Goal: Browse casually: Explore the website without a specific task or goal

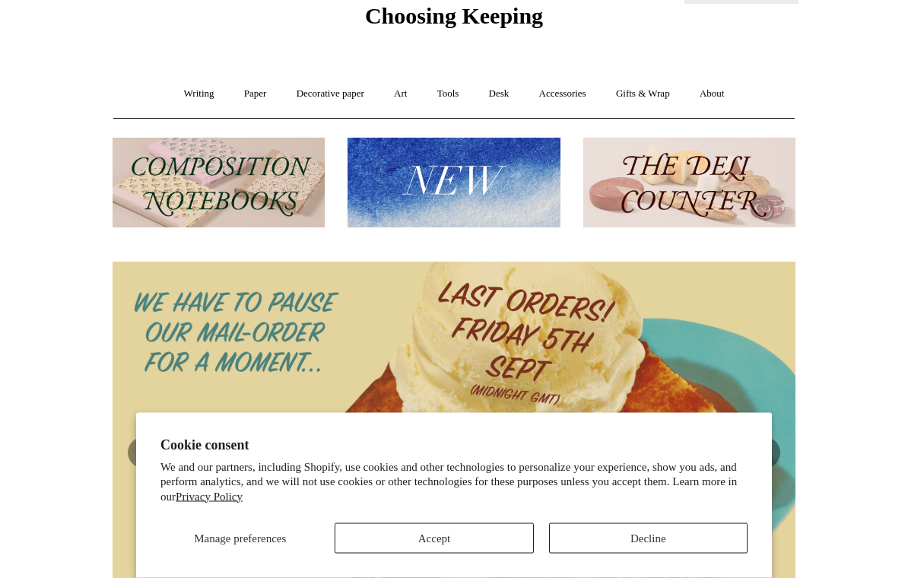
scroll to position [91, 0]
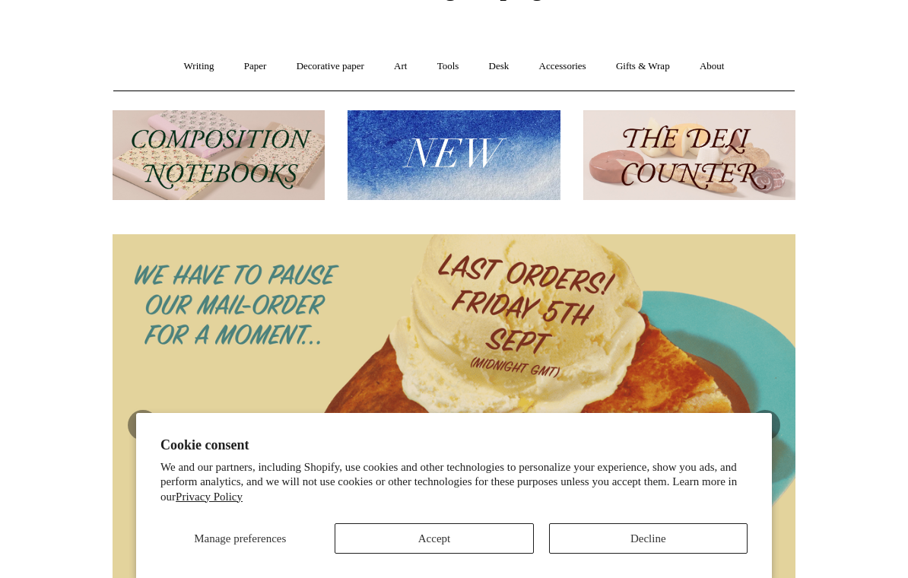
click at [478, 554] on button "Accept" at bounding box center [434, 538] width 199 height 30
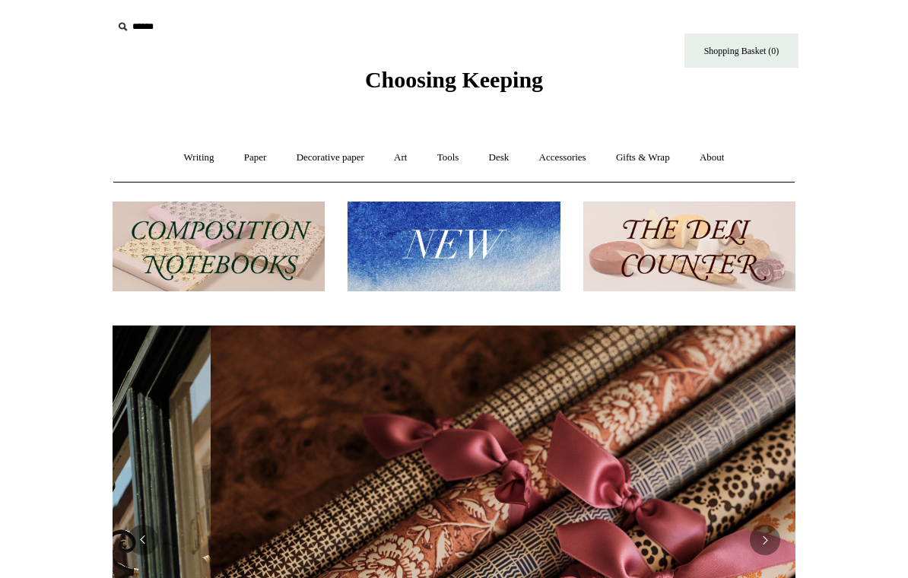
scroll to position [0, 1366]
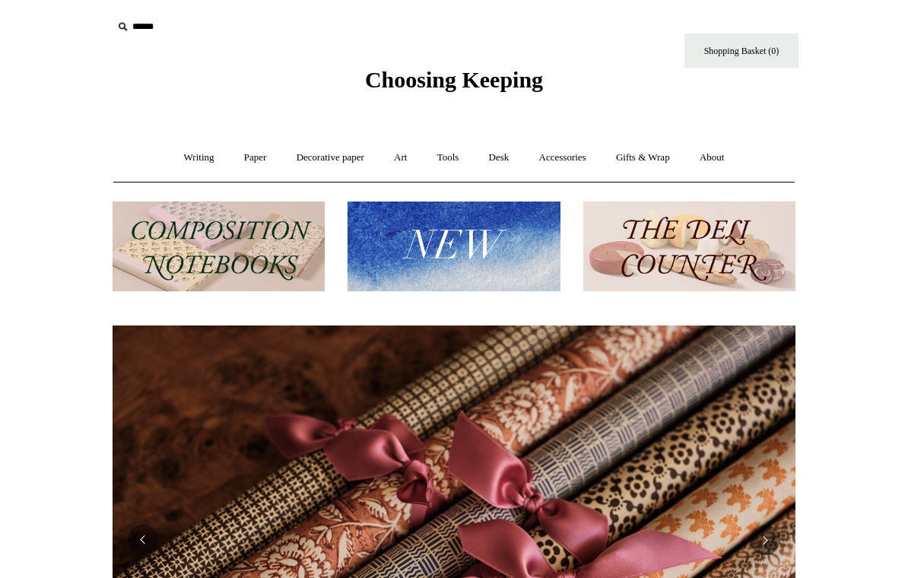
click at [253, 252] on img at bounding box center [219, 247] width 212 height 91
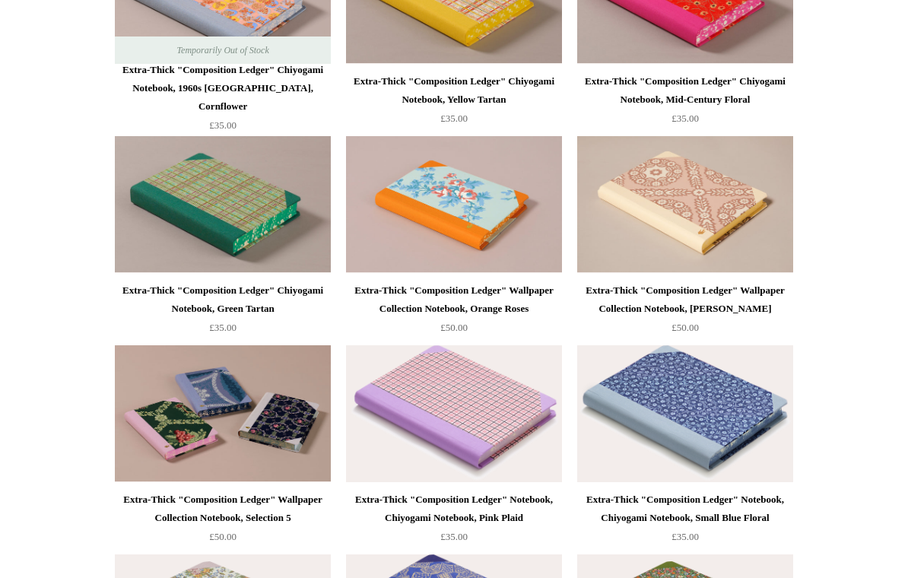
scroll to position [1338, 0]
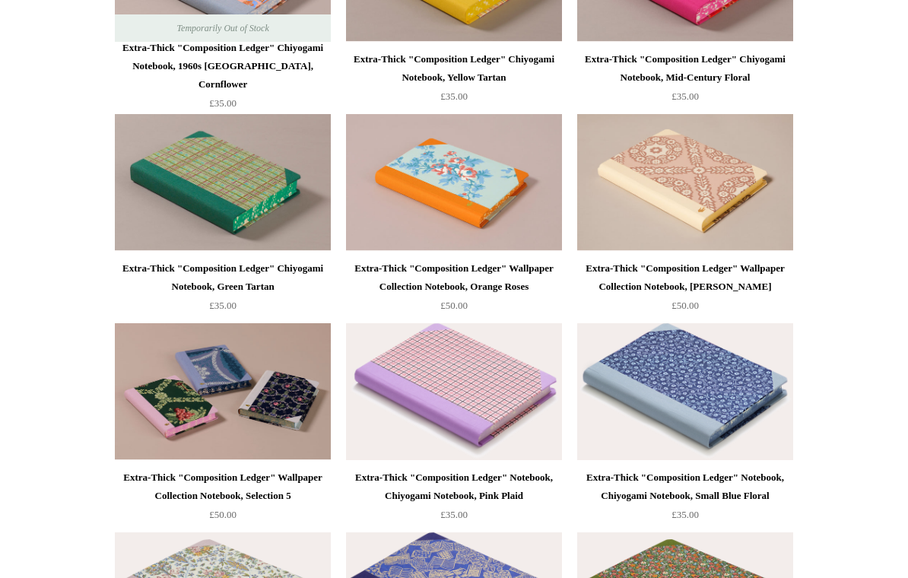
click at [477, 192] on img at bounding box center [454, 183] width 216 height 137
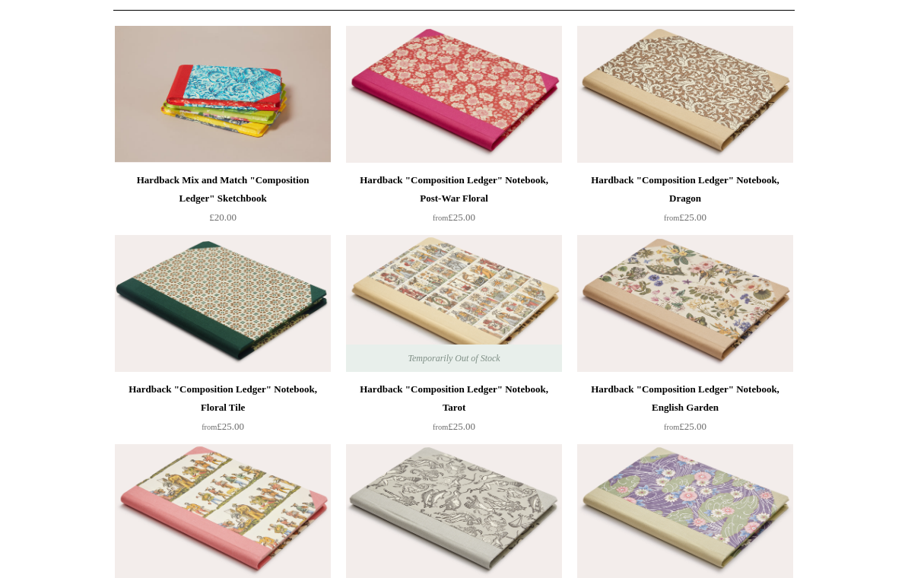
scroll to position [0, 0]
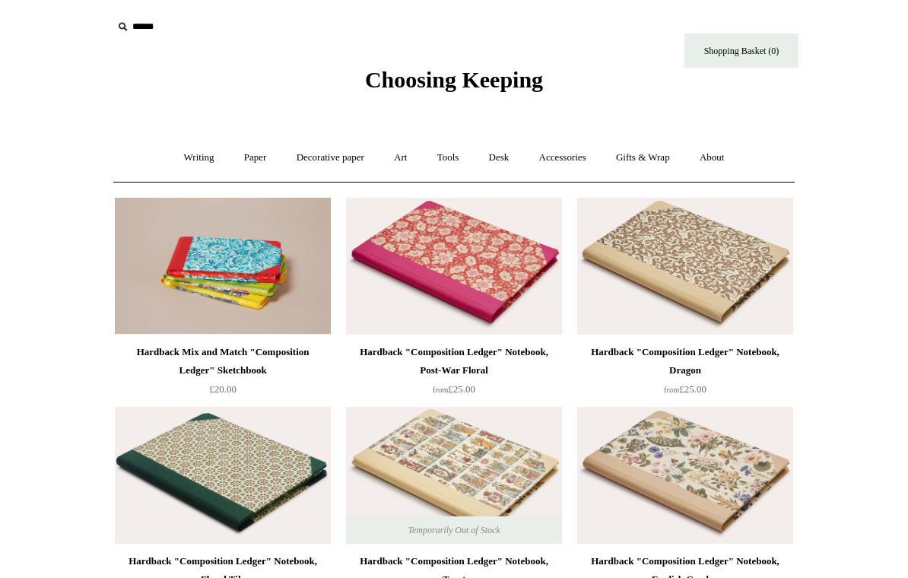
click at [261, 163] on link "Paper +" at bounding box center [255, 158] width 50 height 40
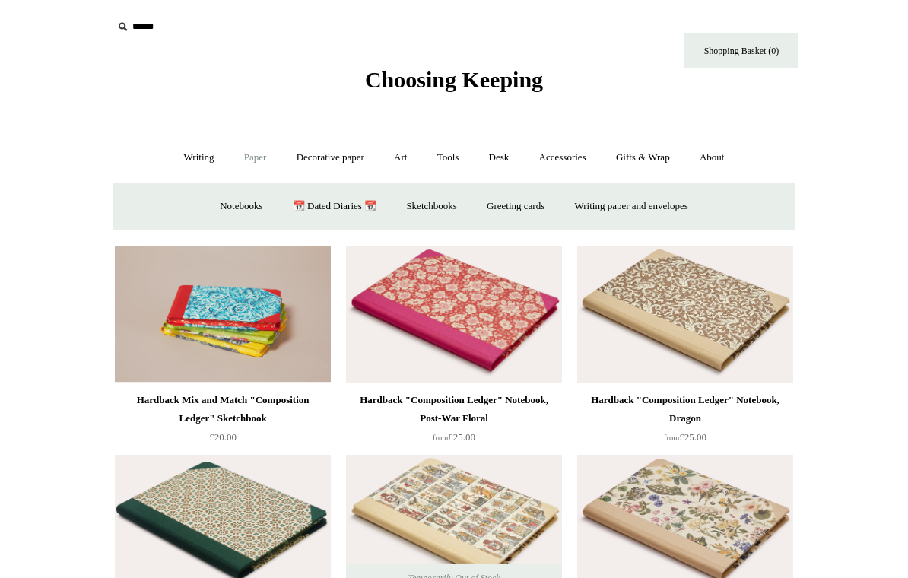
click at [351, 159] on link "Decorative paper +" at bounding box center [330, 158] width 95 height 40
click at [405, 160] on link "Art +" at bounding box center [400, 158] width 40 height 40
click at [339, 167] on link "Decorative paper +" at bounding box center [330, 158] width 95 height 40
click at [407, 207] on link "Marbled" at bounding box center [400, 206] width 61 height 40
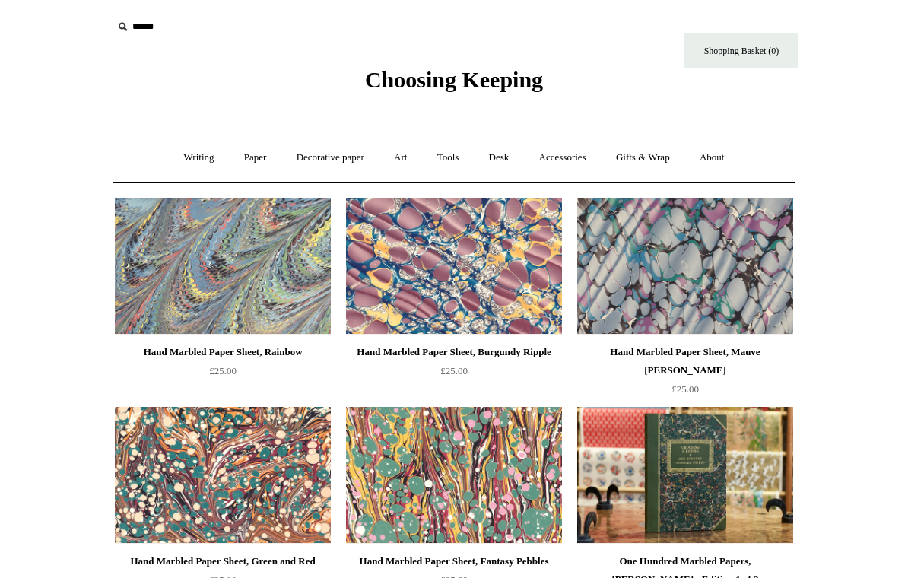
click at [407, 155] on link "Art +" at bounding box center [400, 158] width 40 height 40
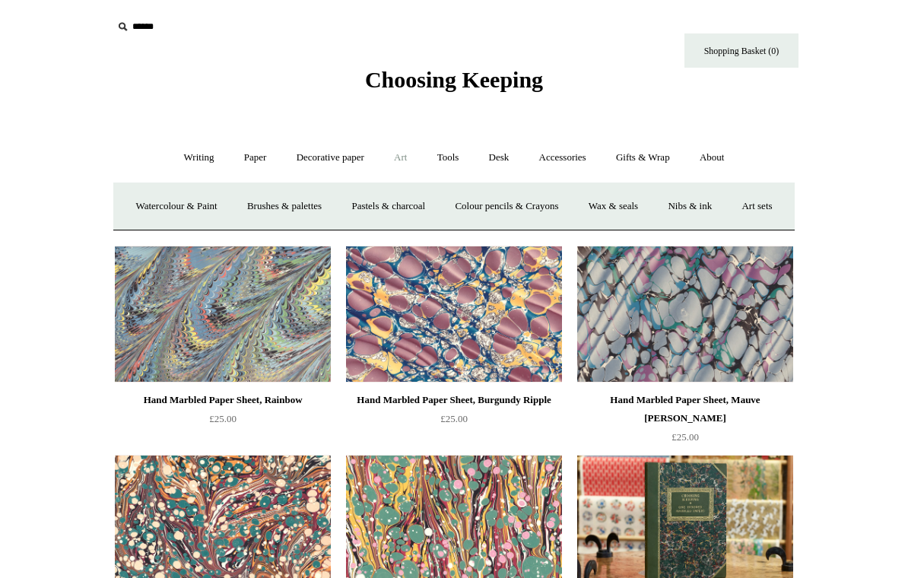
click at [434, 200] on link "Pastels & charcoal" at bounding box center [388, 206] width 101 height 40
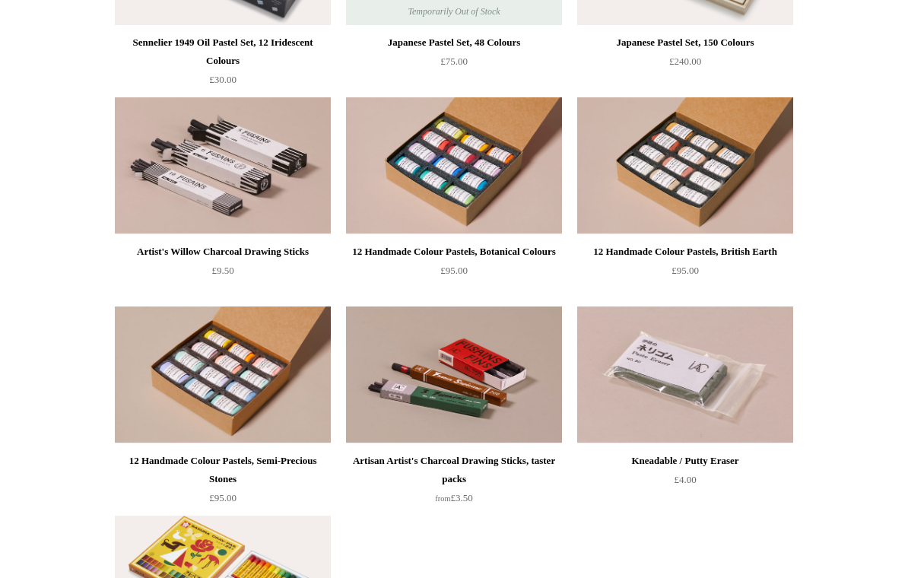
scroll to position [506, 0]
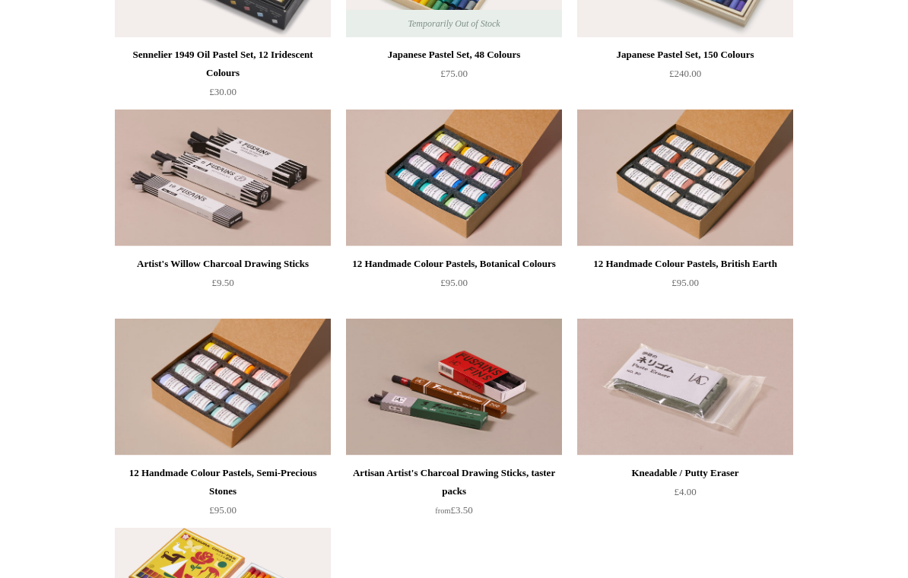
click at [713, 190] on img at bounding box center [685, 178] width 216 height 137
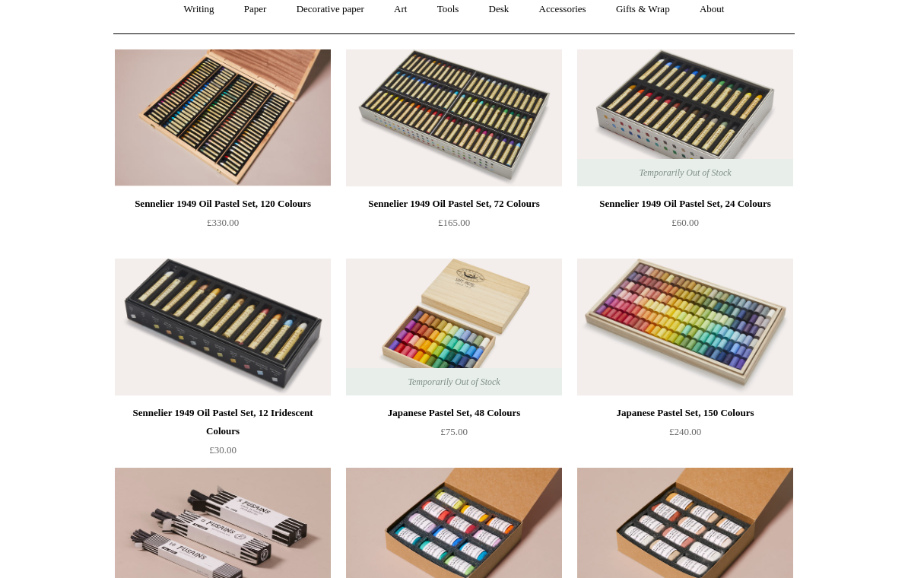
scroll to position [149, 0]
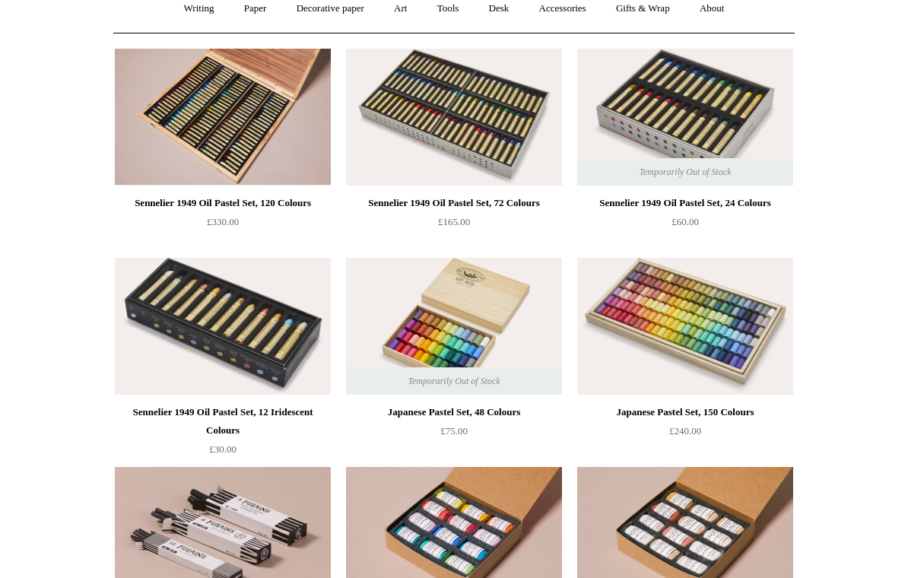
click at [445, 331] on img at bounding box center [454, 326] width 216 height 137
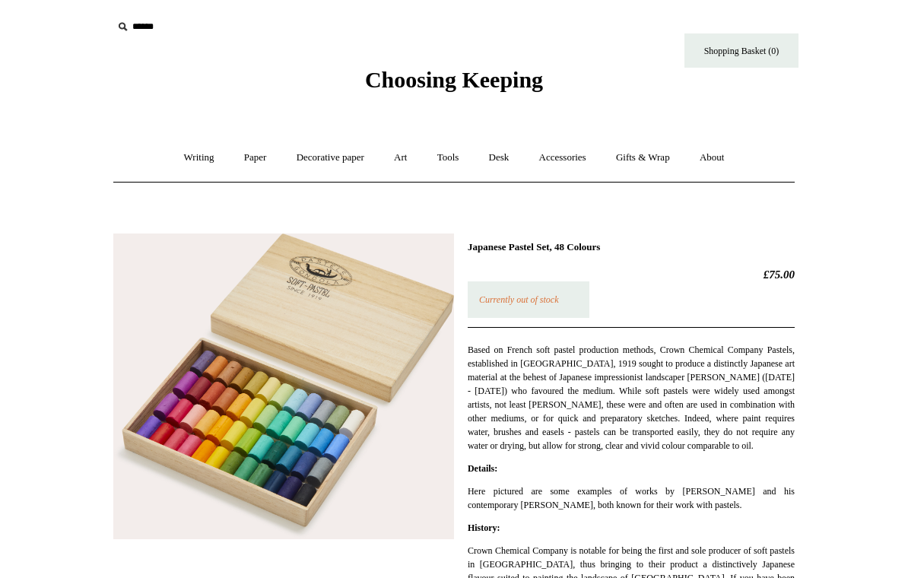
click at [403, 150] on link "Art +" at bounding box center [400, 158] width 40 height 40
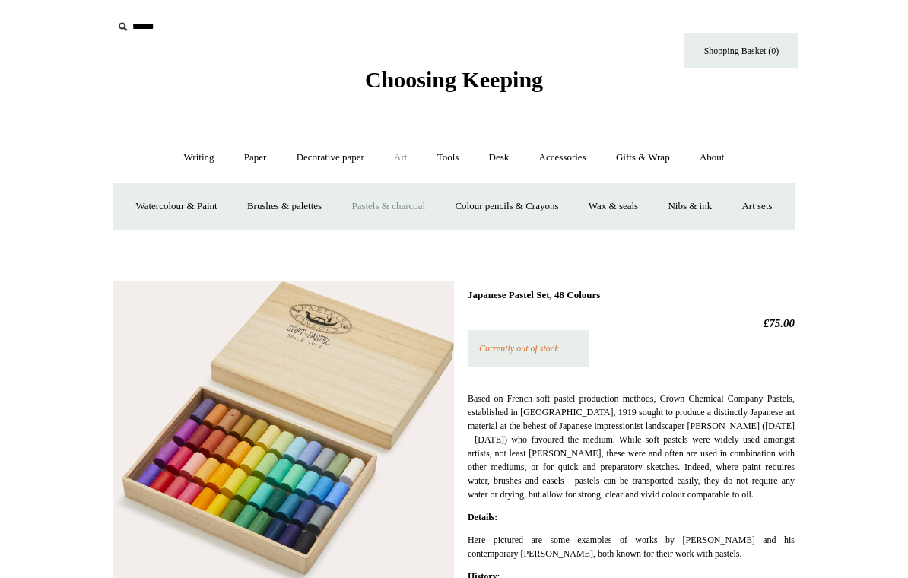
click at [453, 159] on link "Tools +" at bounding box center [448, 158] width 49 height 40
click at [503, 161] on link "Desk +" at bounding box center [499, 158] width 48 height 40
click at [633, 200] on link "[PERSON_NAME] Apparati" at bounding box center [617, 206] width 142 height 40
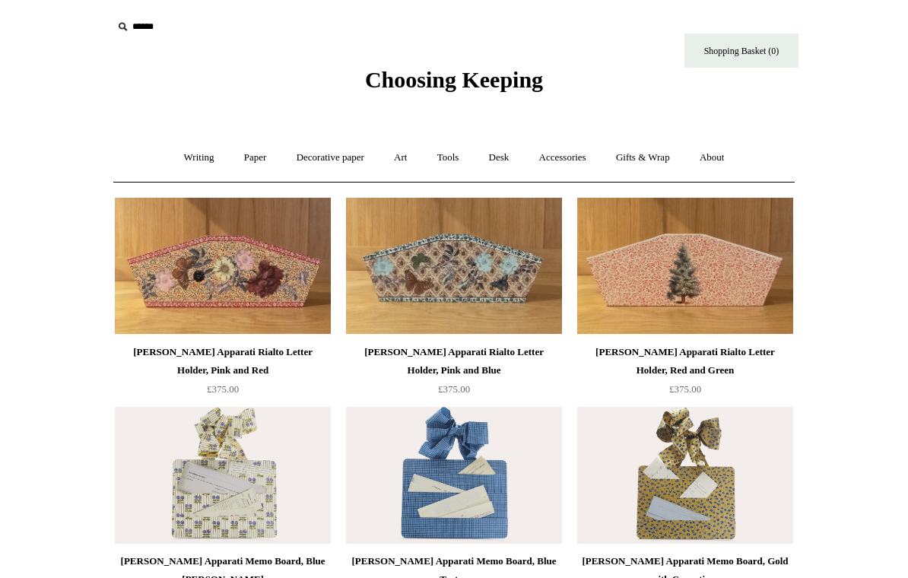
click at [574, 161] on link "Accessories +" at bounding box center [563, 158] width 75 height 40
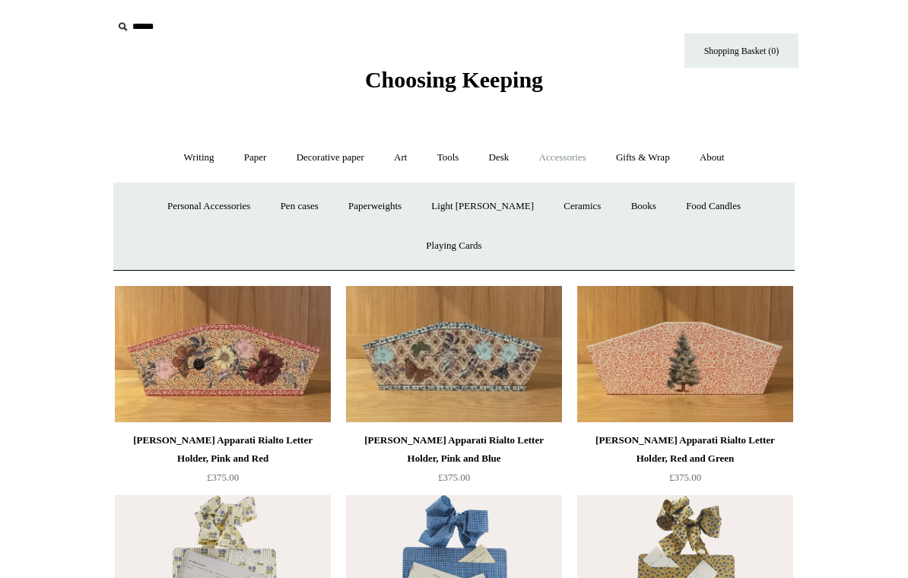
click at [550, 202] on link "Ceramics +" at bounding box center [582, 206] width 65 height 40
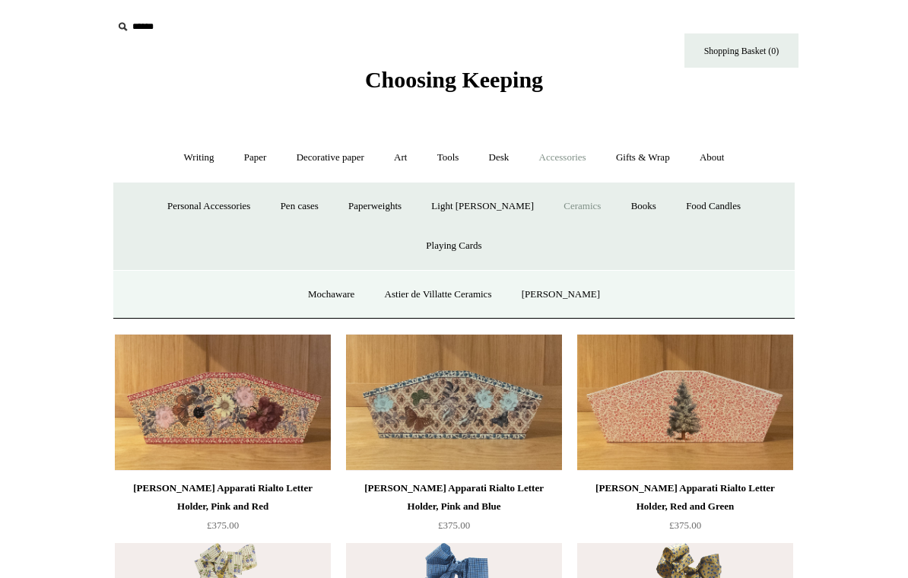
click at [339, 275] on link "Mochaware" at bounding box center [331, 295] width 74 height 40
